Goal: Transaction & Acquisition: Purchase product/service

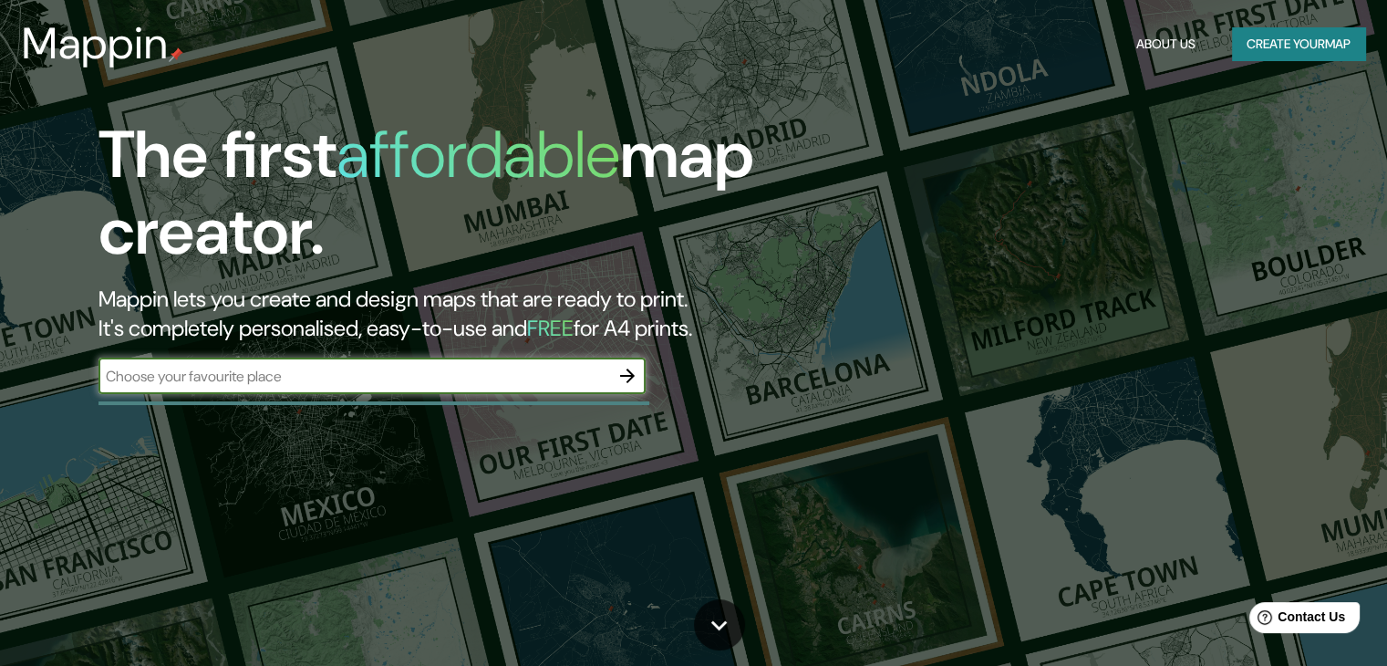
click at [547, 377] on input "text" at bounding box center [353, 376] width 511 height 21
type input "[GEOGRAPHIC_DATA]"
click at [620, 372] on icon "button" at bounding box center [627, 376] width 22 height 22
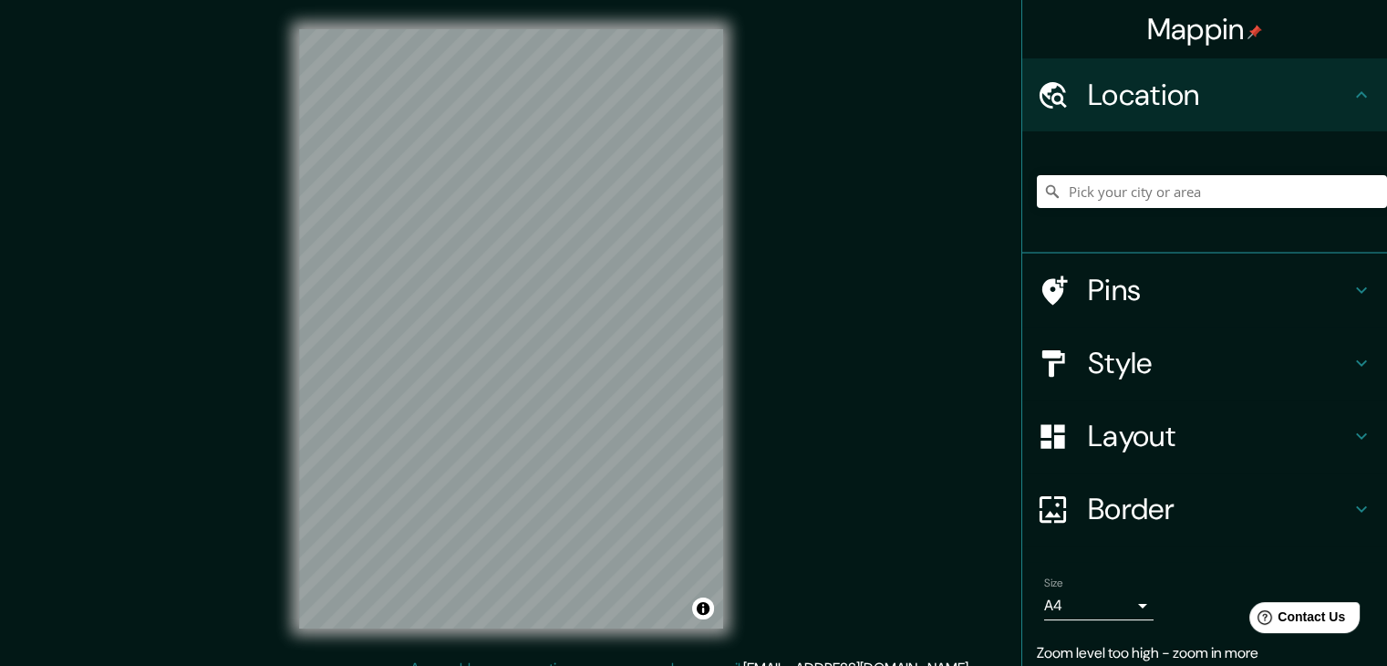
click at [1200, 388] on div "Style" at bounding box center [1204, 362] width 365 height 73
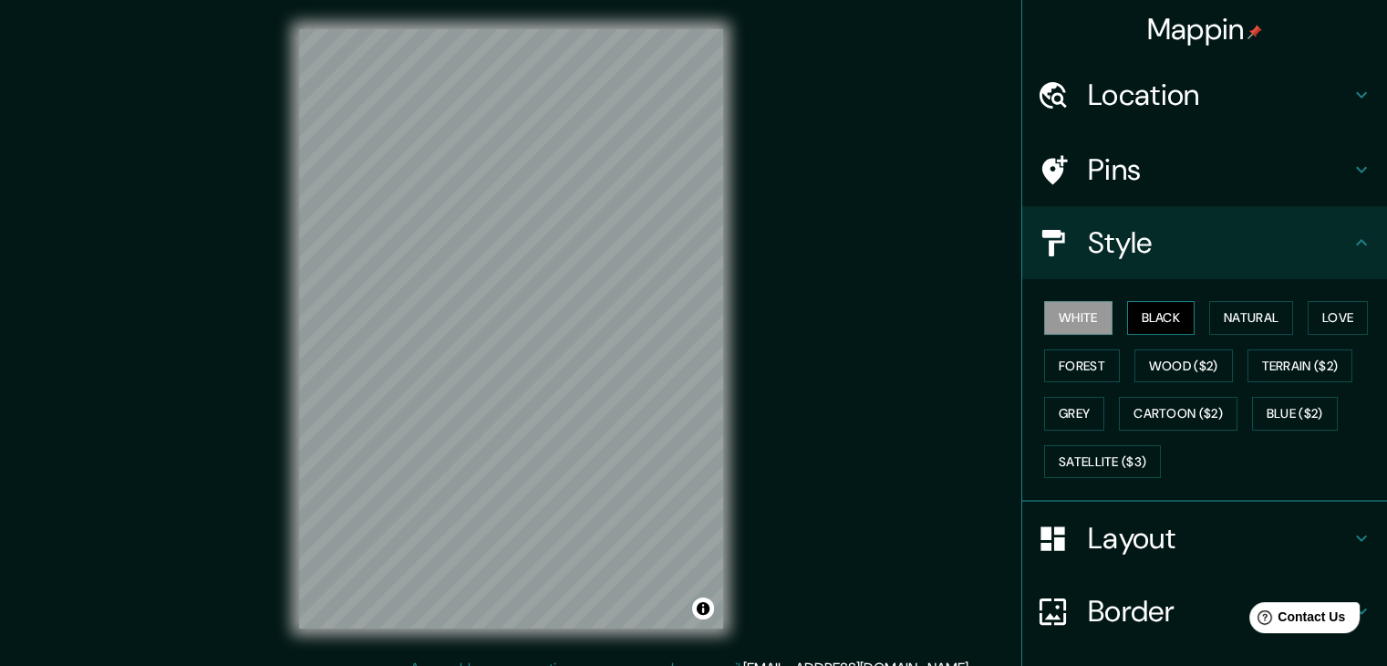
click at [1174, 322] on button "Black" at bounding box center [1161, 318] width 68 height 34
click at [1213, 322] on button "Natural" at bounding box center [1251, 318] width 84 height 34
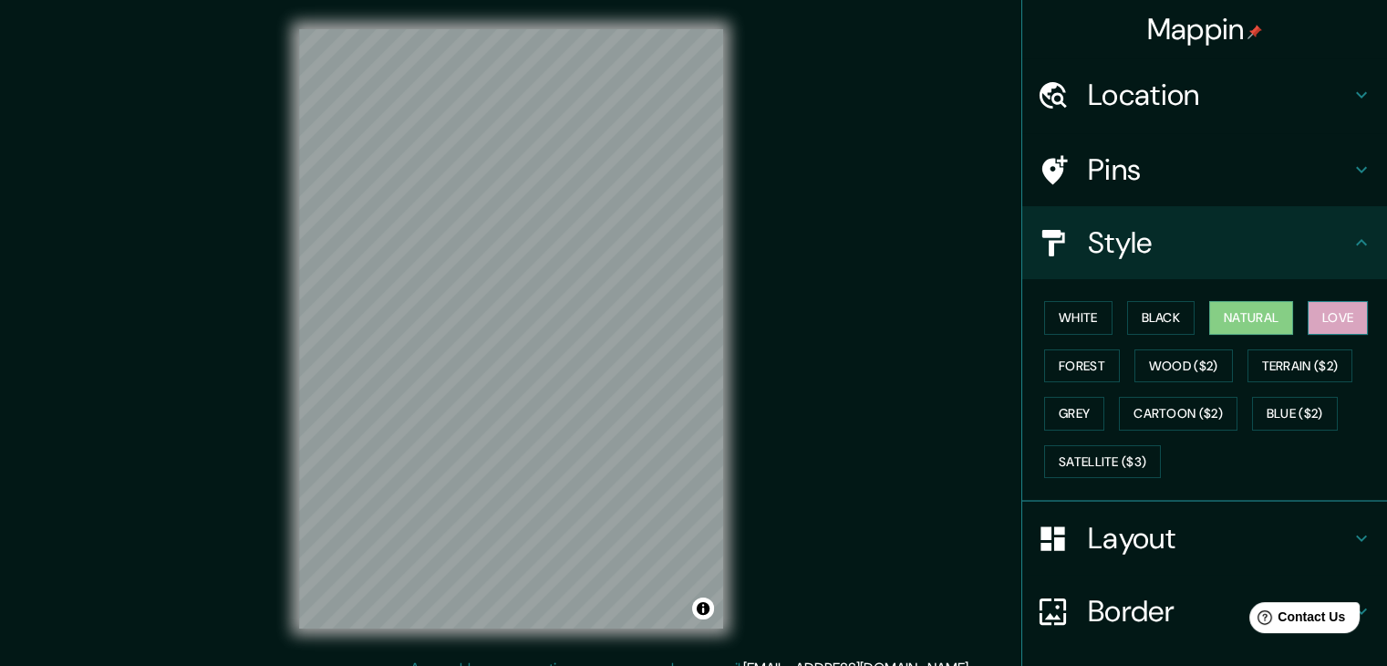
click at [1317, 311] on button "Love" at bounding box center [1338, 318] width 60 height 34
click at [1096, 362] on button "Forest" at bounding box center [1082, 366] width 76 height 34
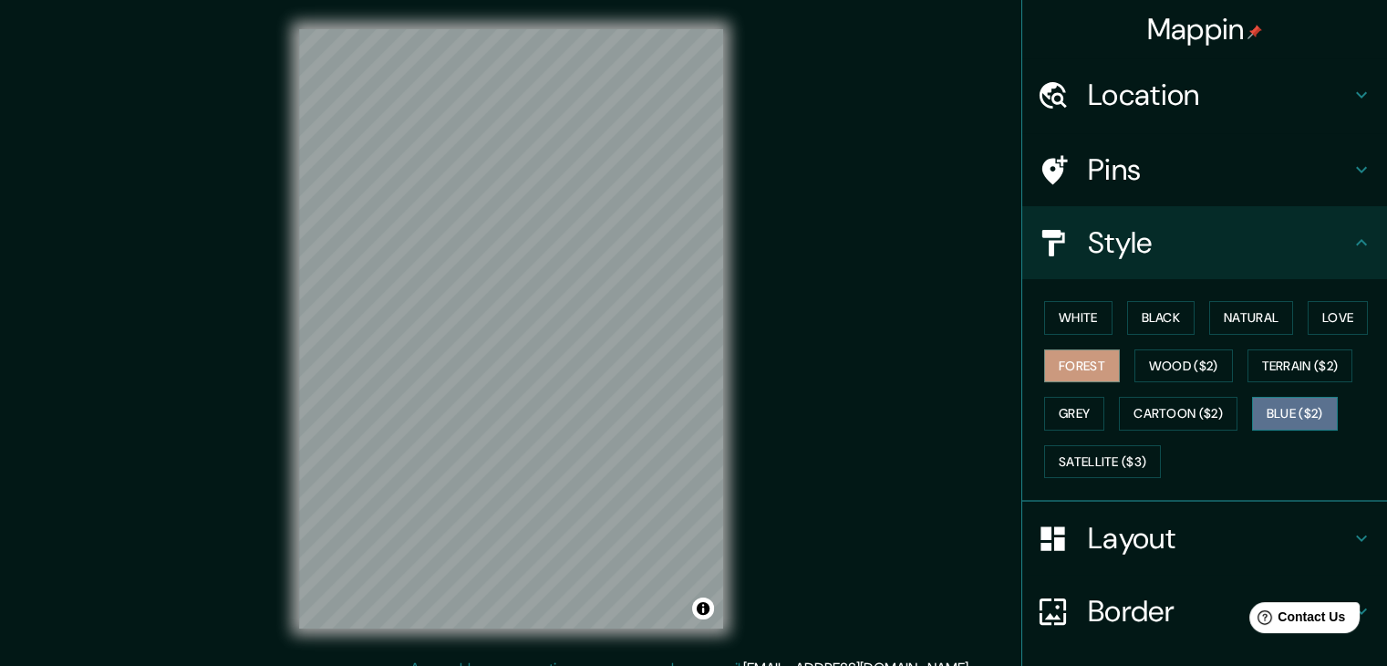
click at [1266, 413] on button "Blue ($2)" at bounding box center [1295, 414] width 86 height 34
click at [1179, 245] on h4 "Style" at bounding box center [1219, 242] width 263 height 36
click at [1134, 159] on h4 "Pins" at bounding box center [1219, 169] width 263 height 36
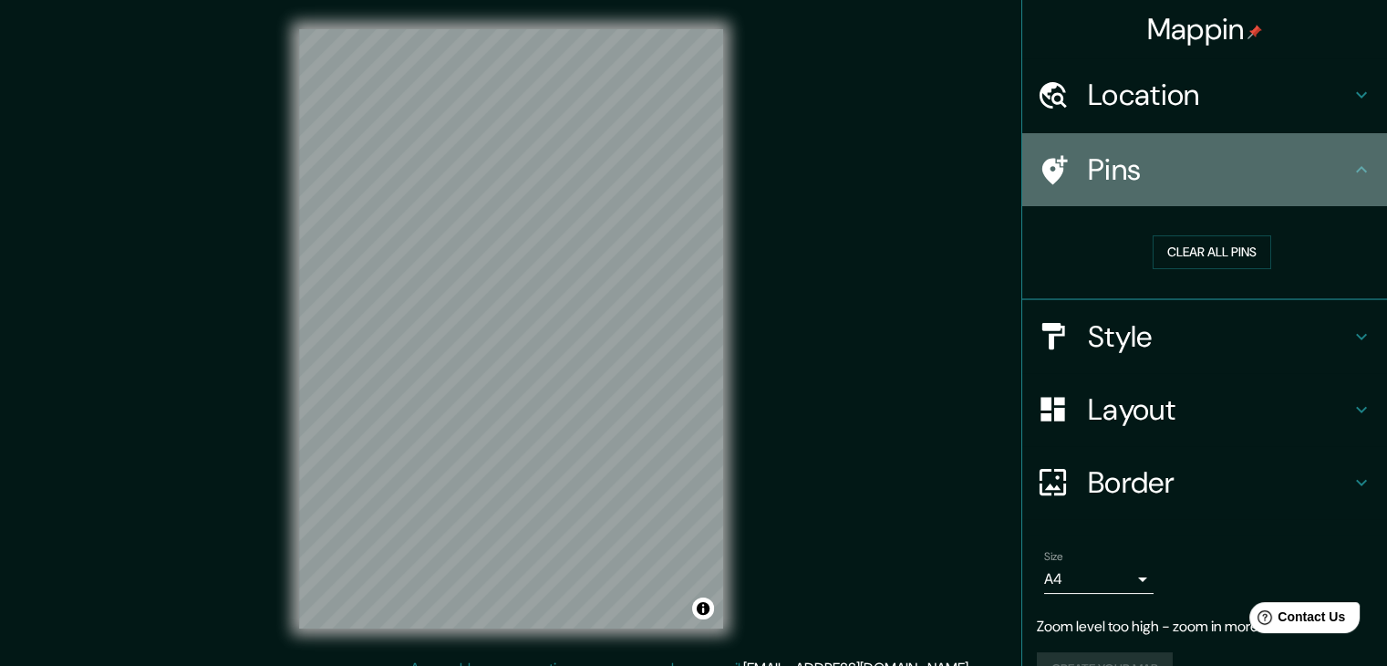
click at [1141, 172] on h4 "Pins" at bounding box center [1219, 169] width 263 height 36
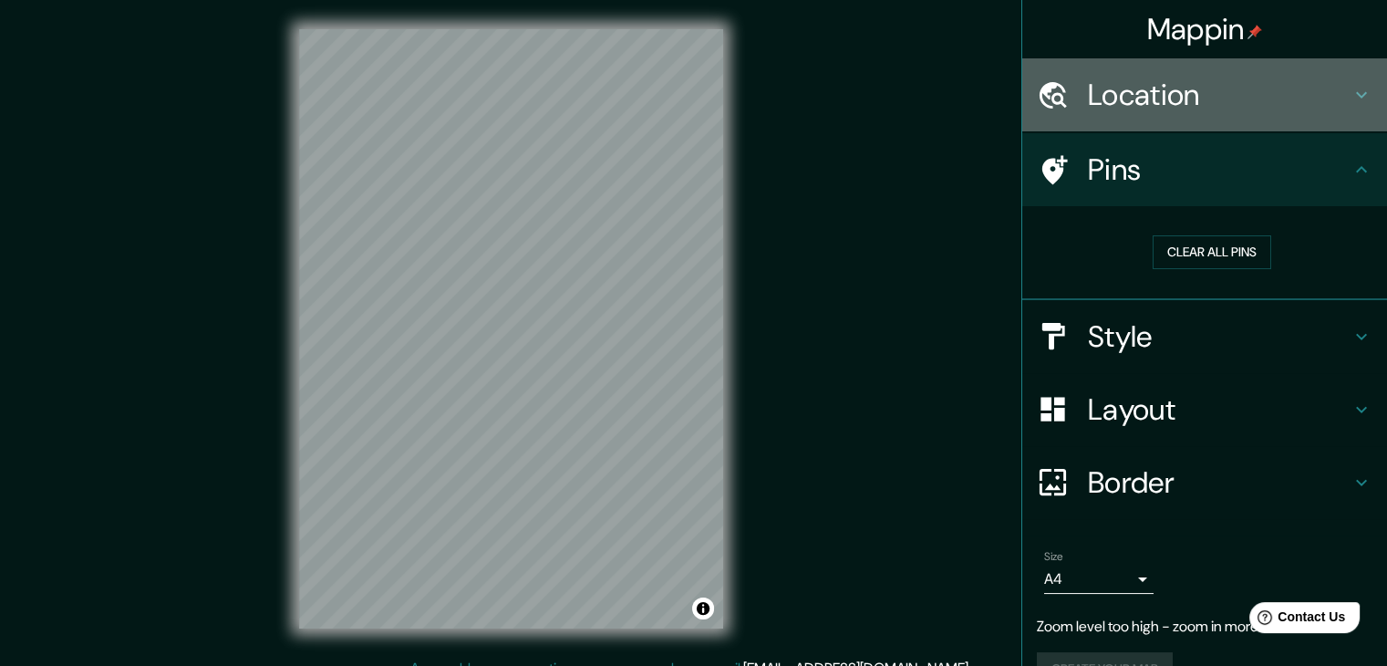
click at [1143, 107] on h4 "Location" at bounding box center [1219, 95] width 263 height 36
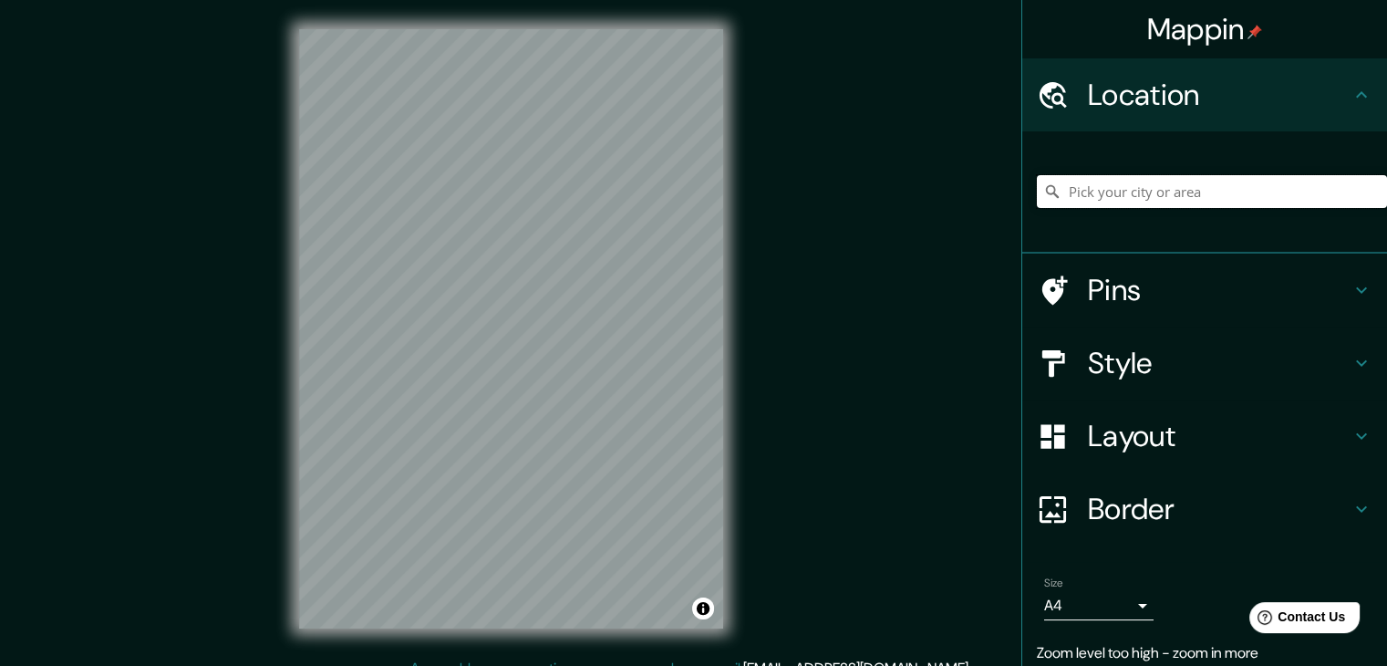
click at [1161, 190] on input "Pick your city or area" at bounding box center [1212, 191] width 350 height 33
drag, startPoint x: 1223, startPoint y: 194, endPoint x: 1101, endPoint y: 191, distance: 121.3
click at [1101, 191] on input "[GEOGRAPHIC_DATA], [GEOGRAPHIC_DATA], [GEOGRAPHIC_DATA]" at bounding box center [1212, 191] width 350 height 33
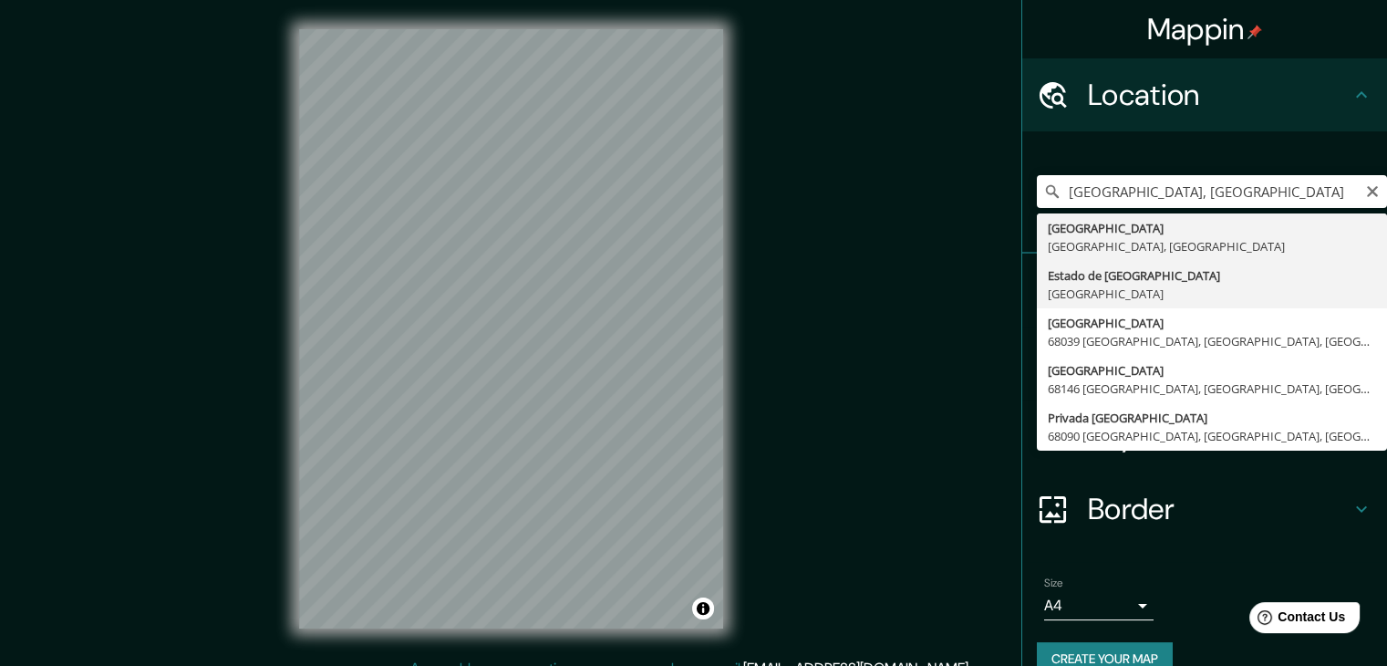
type input "[GEOGRAPHIC_DATA], [GEOGRAPHIC_DATA]"
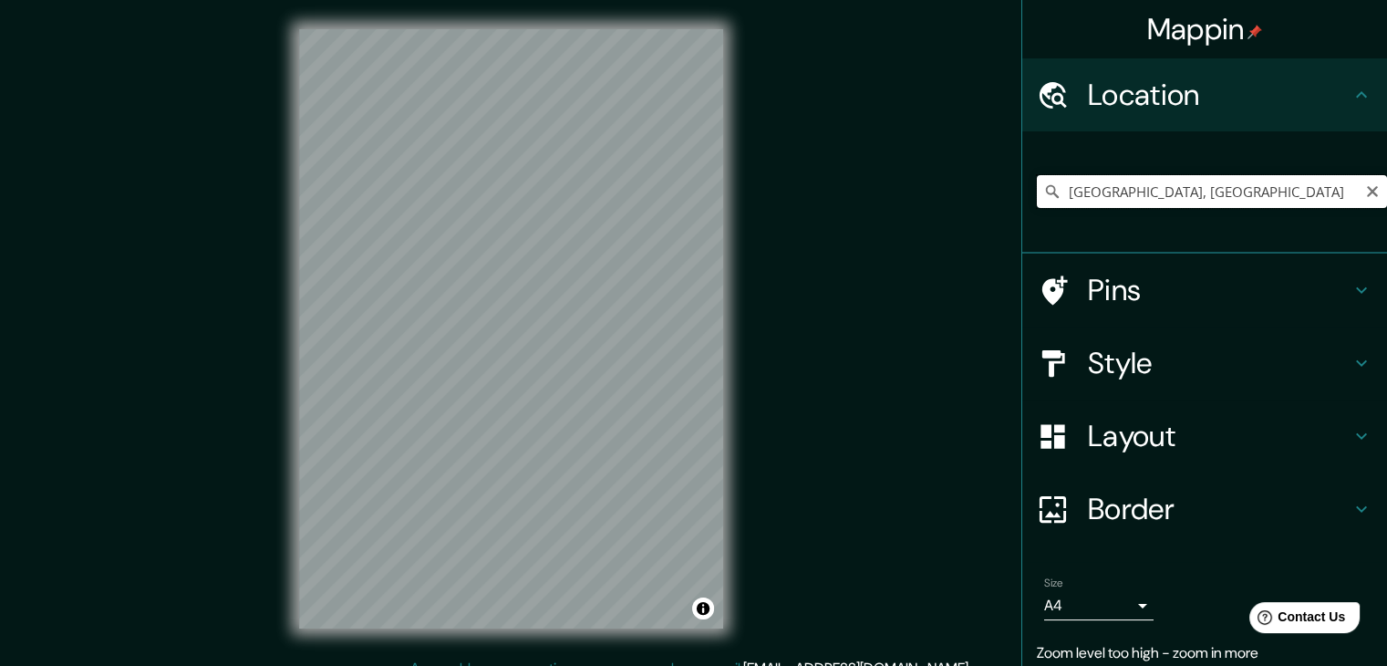
click at [1171, 193] on input "[GEOGRAPHIC_DATA], [GEOGRAPHIC_DATA]" at bounding box center [1212, 191] width 350 height 33
click at [1367, 188] on icon "Clear" at bounding box center [1372, 191] width 11 height 11
click at [1173, 188] on input "Pick your city or area" at bounding box center [1212, 191] width 350 height 33
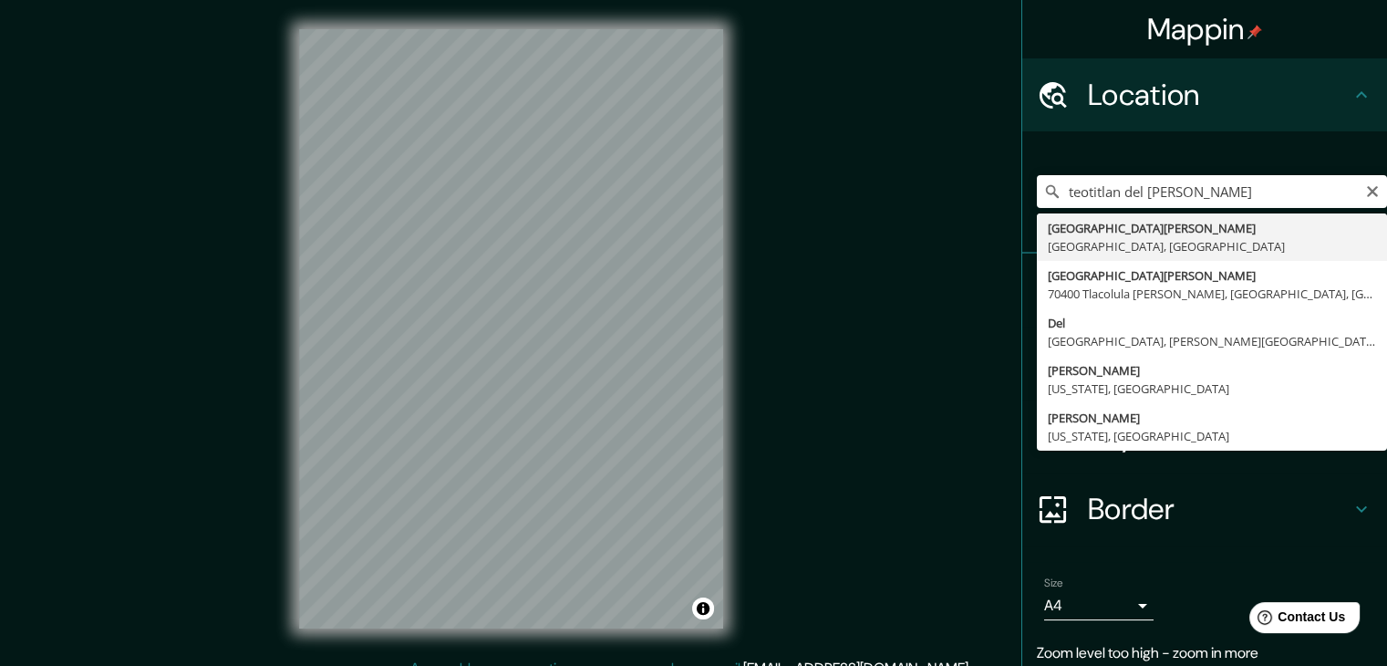
type input "[GEOGRAPHIC_DATA][PERSON_NAME], [GEOGRAPHIC_DATA], [GEOGRAPHIC_DATA]"
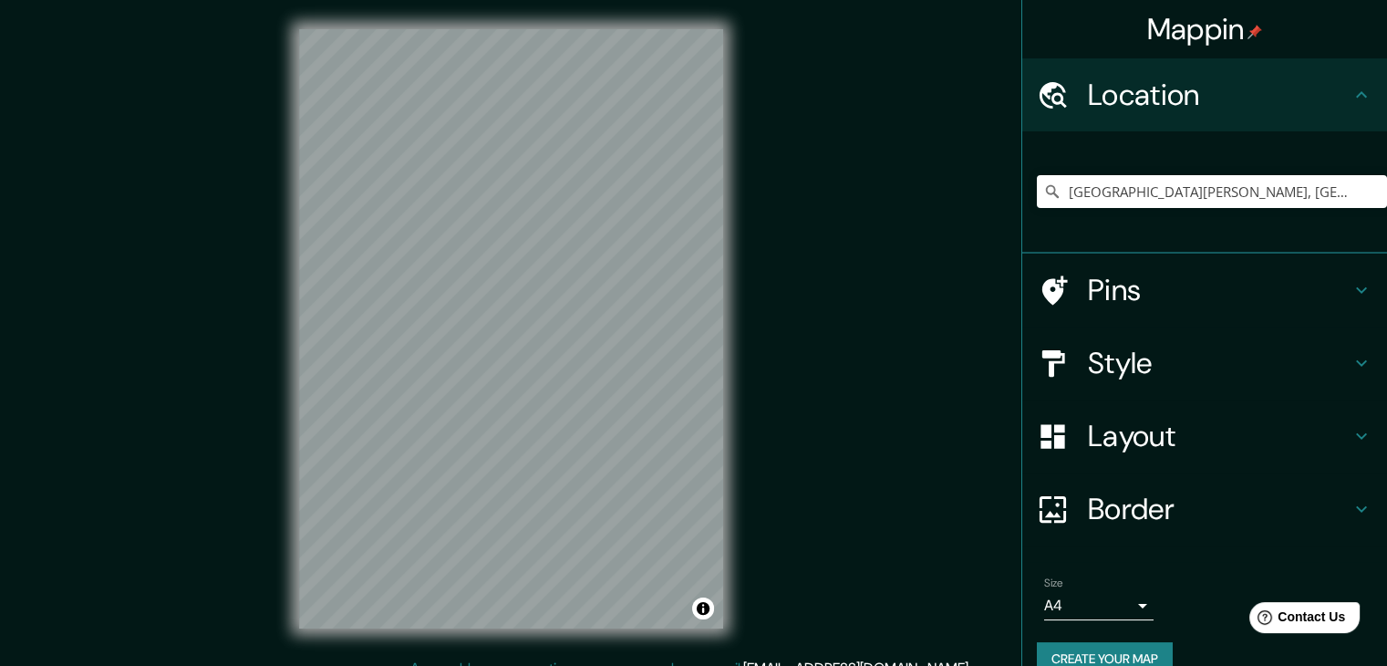
click at [1217, 446] on h4 "Layout" at bounding box center [1219, 436] width 263 height 36
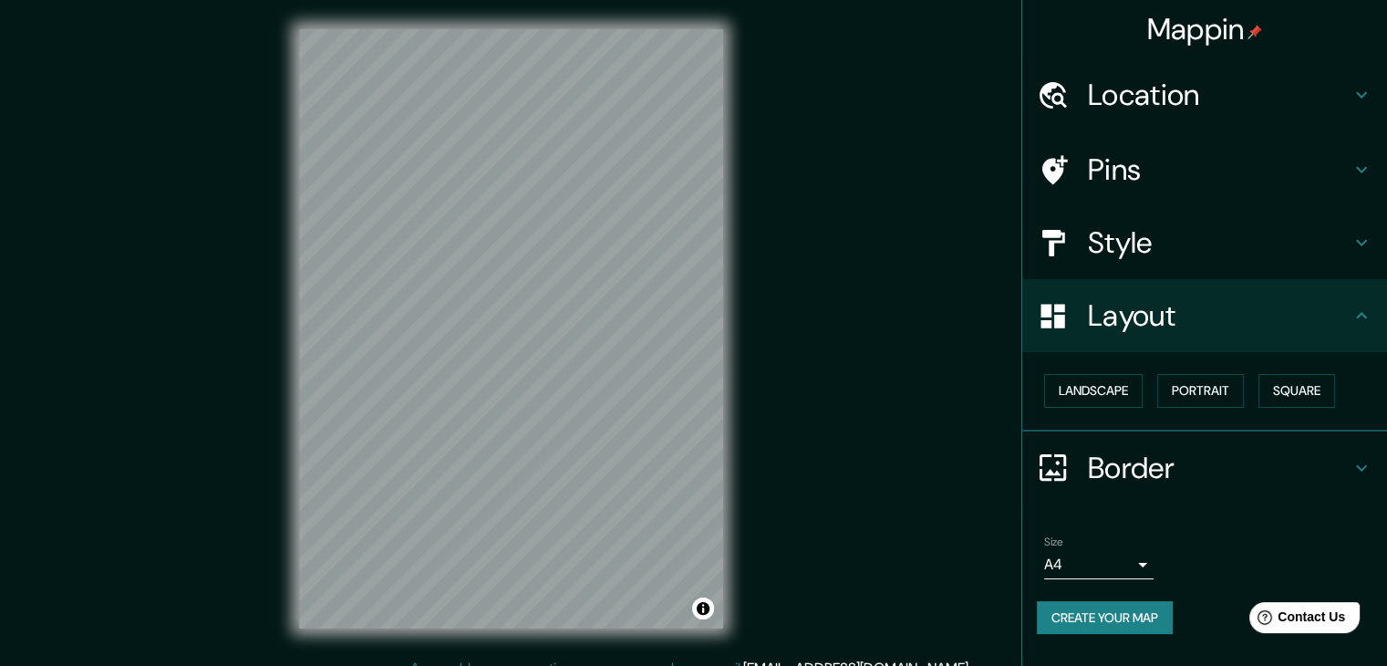
click at [1168, 313] on h4 "Layout" at bounding box center [1219, 315] width 263 height 36
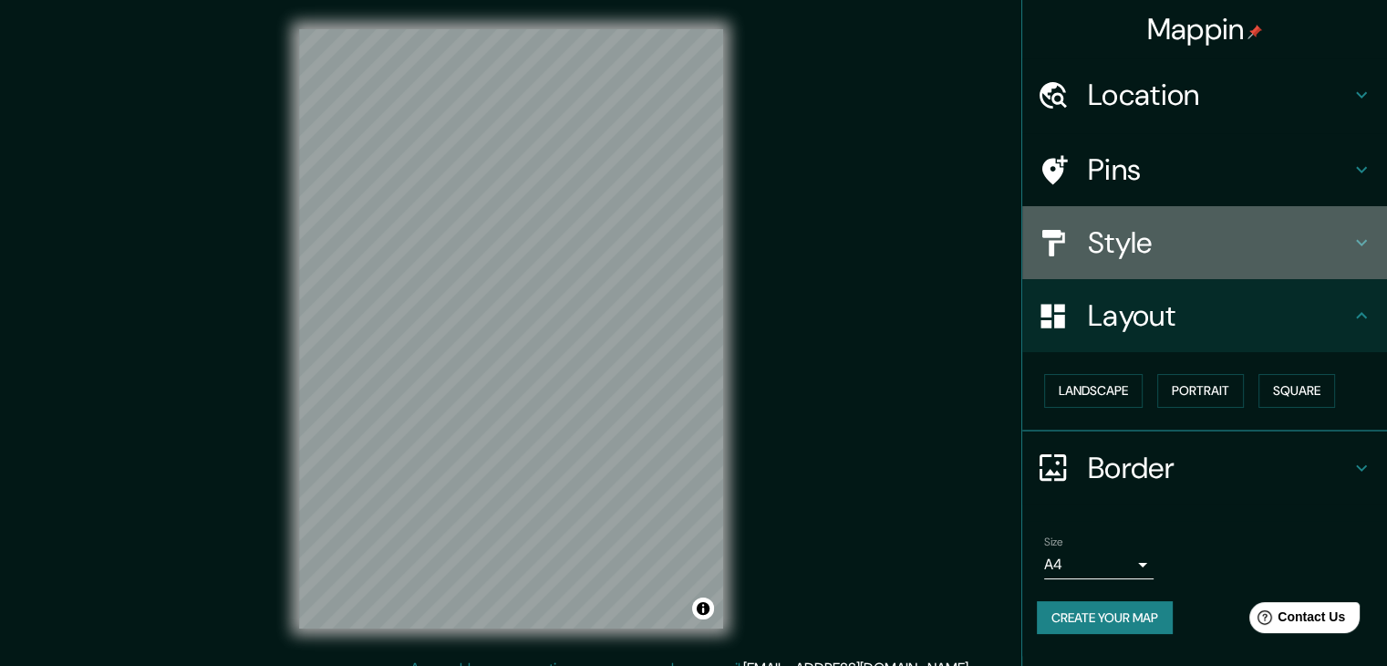
click at [1116, 220] on div "Style" at bounding box center [1204, 242] width 365 height 73
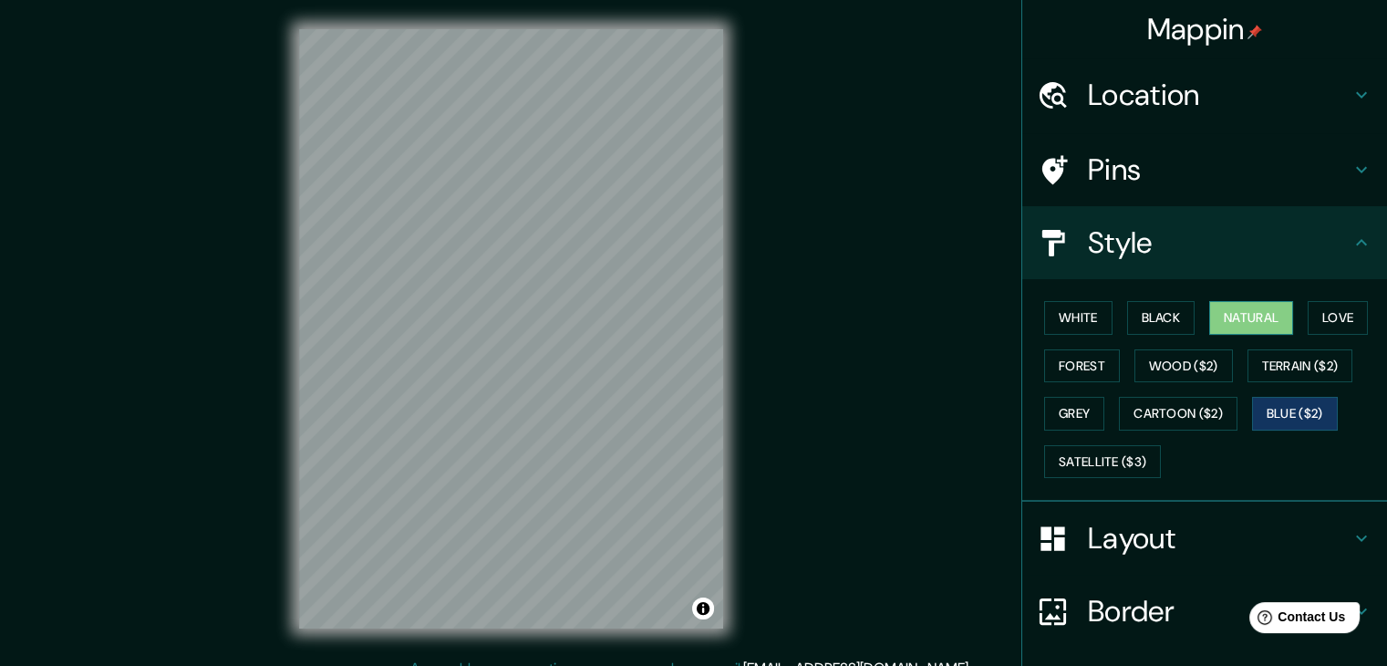
click at [1261, 316] on button "Natural" at bounding box center [1251, 318] width 84 height 34
click at [1152, 522] on h4 "Layout" at bounding box center [1219, 538] width 263 height 36
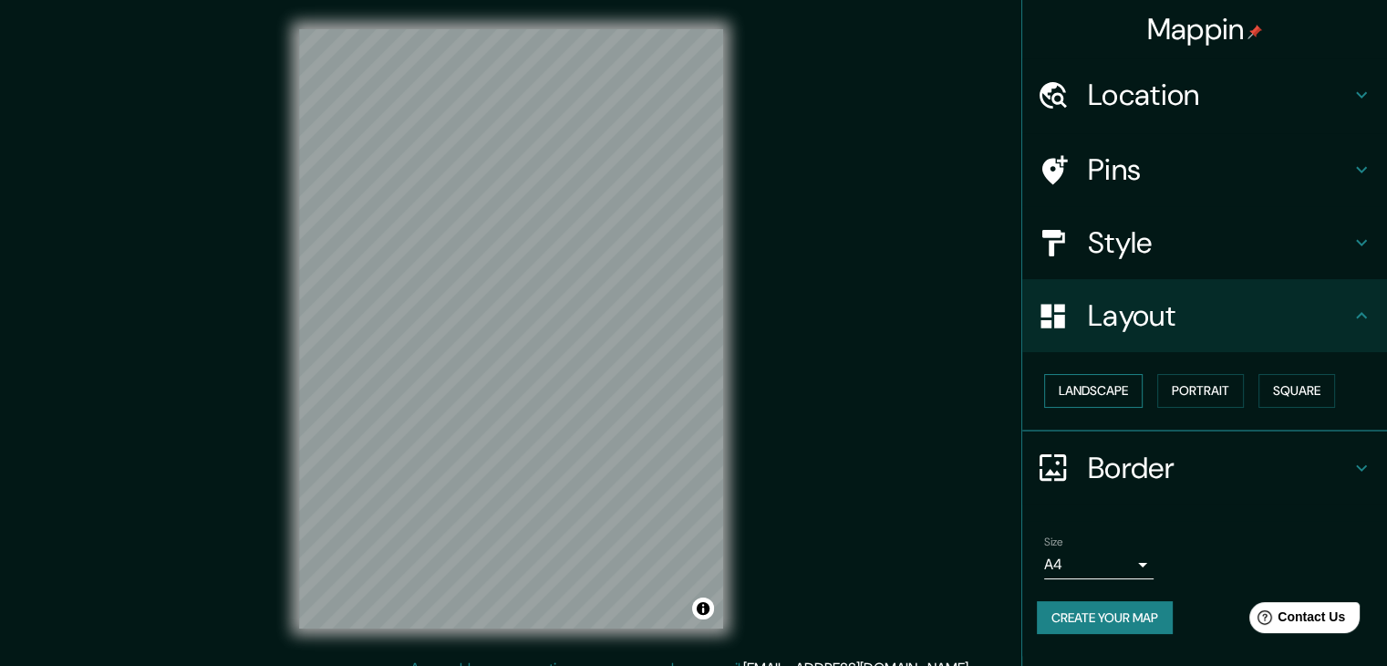
click at [1131, 390] on button "Landscape" at bounding box center [1093, 391] width 98 height 34
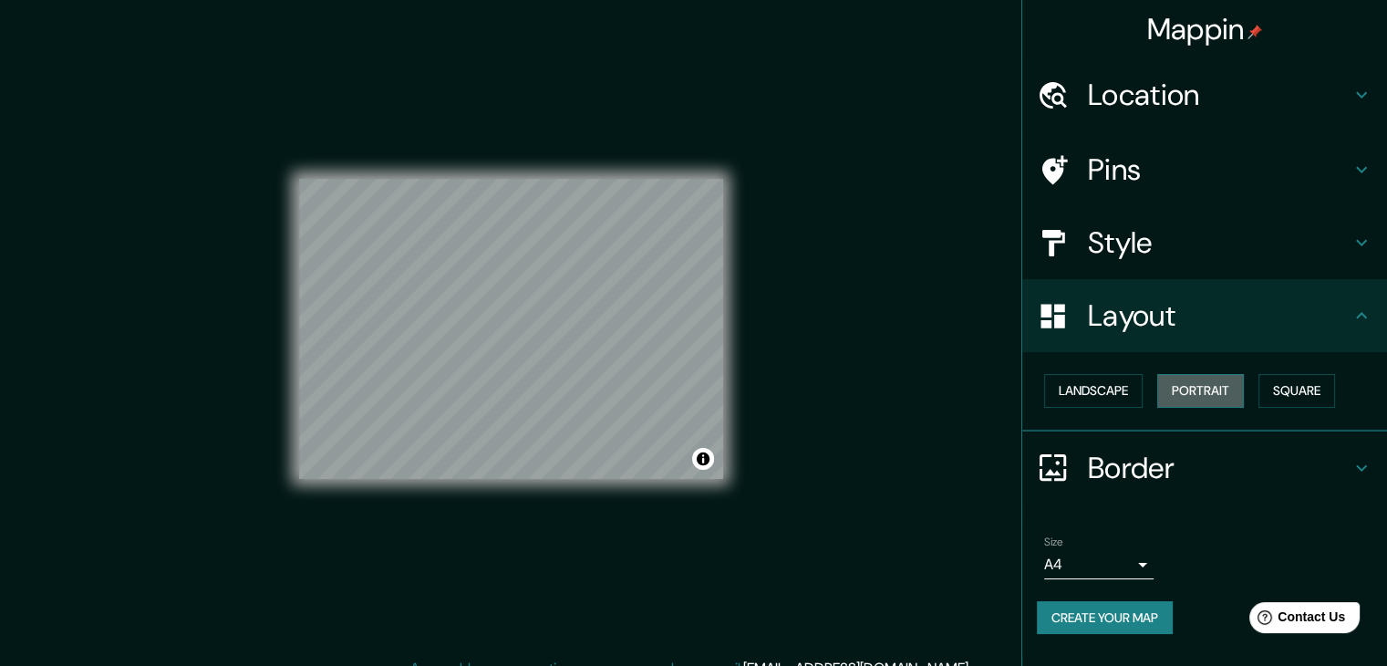
click at [1218, 385] on button "Portrait" at bounding box center [1200, 391] width 87 height 34
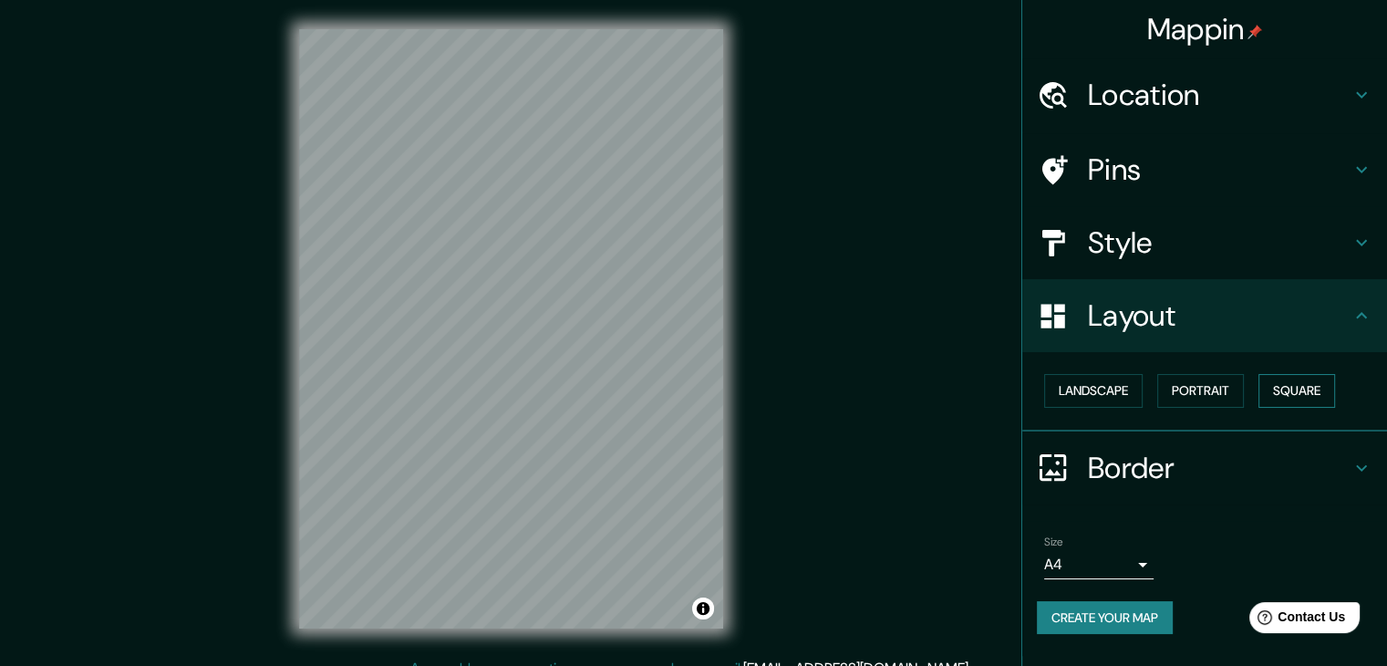
click at [1295, 388] on button "Square" at bounding box center [1296, 391] width 77 height 34
